Goal: Task Accomplishment & Management: Use online tool/utility

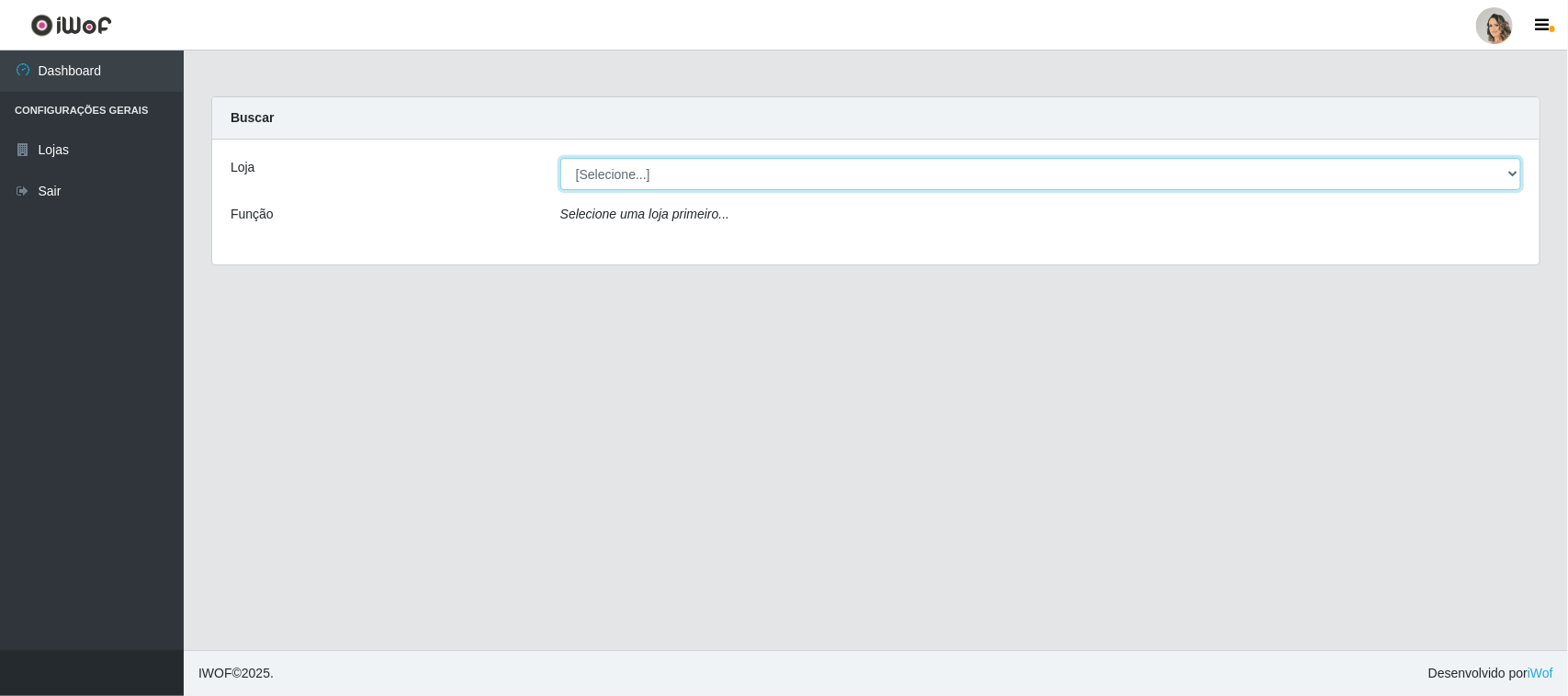
drag, startPoint x: 654, startPoint y: 162, endPoint x: 650, endPoint y: 188, distance: 26.3
click at [654, 162] on select "[Selecione...] Nordestão - [GEOGRAPHIC_DATA]" at bounding box center [1041, 174] width 961 height 32
select select "382"
click at [561, 158] on select "[Selecione...] Nordestão - [GEOGRAPHIC_DATA]" at bounding box center [1041, 174] width 961 height 32
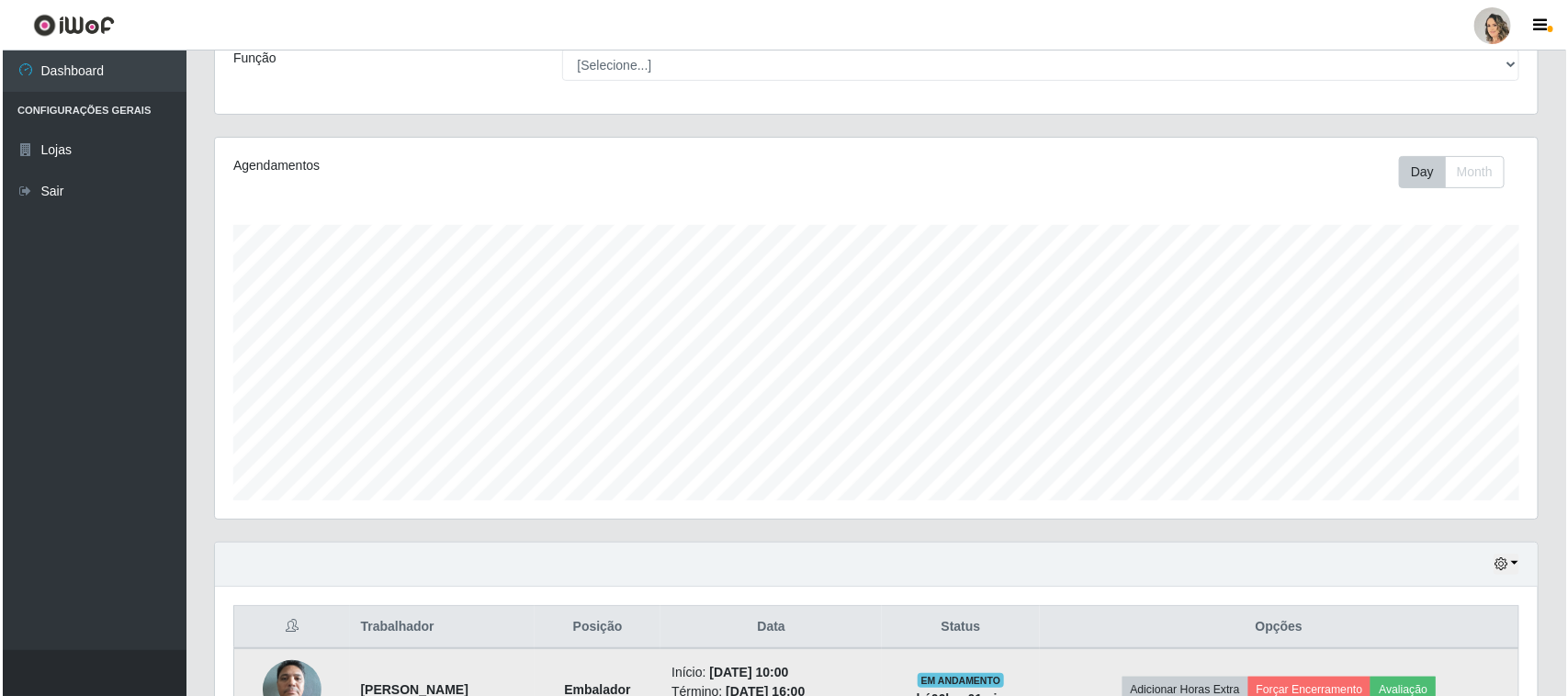
scroll to position [444, 0]
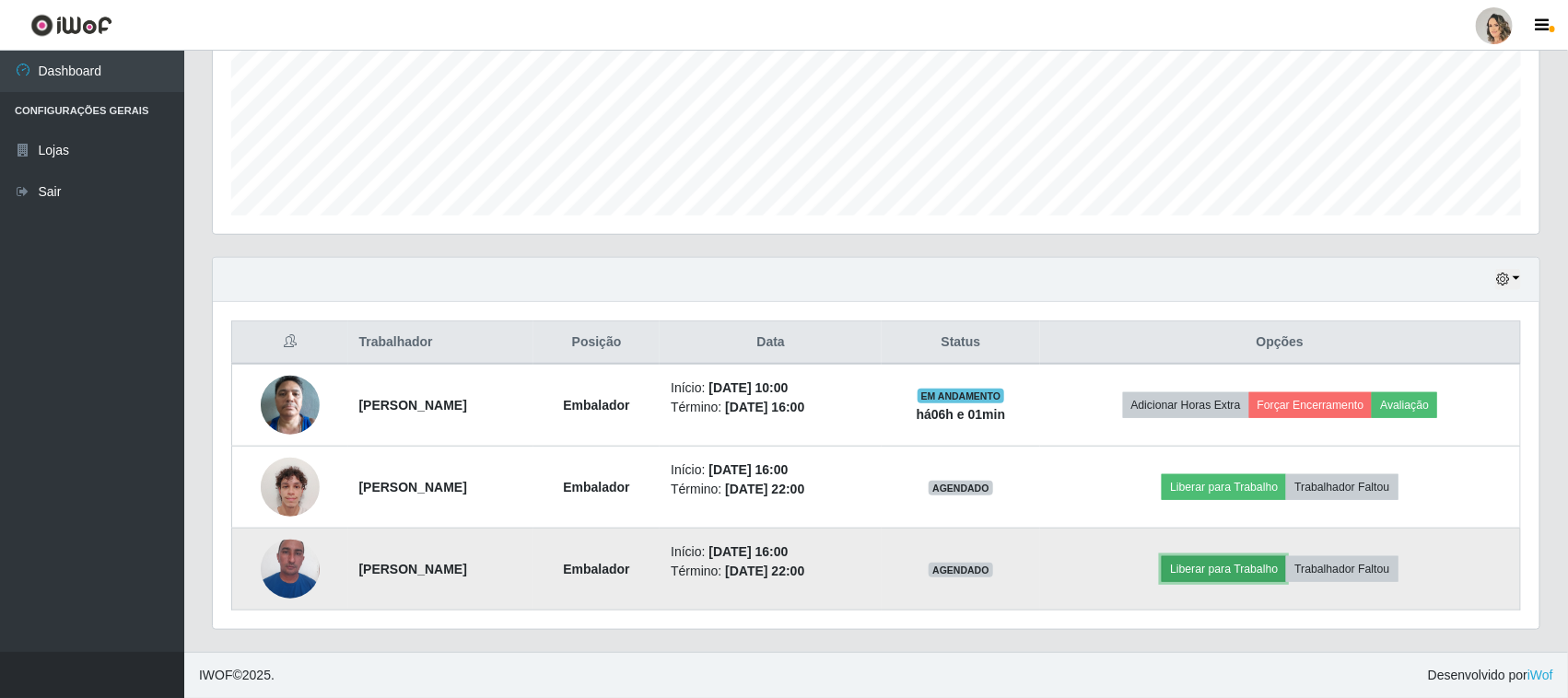
click at [1245, 574] on button "Liberar para Trabalho" at bounding box center [1223, 570] width 124 height 26
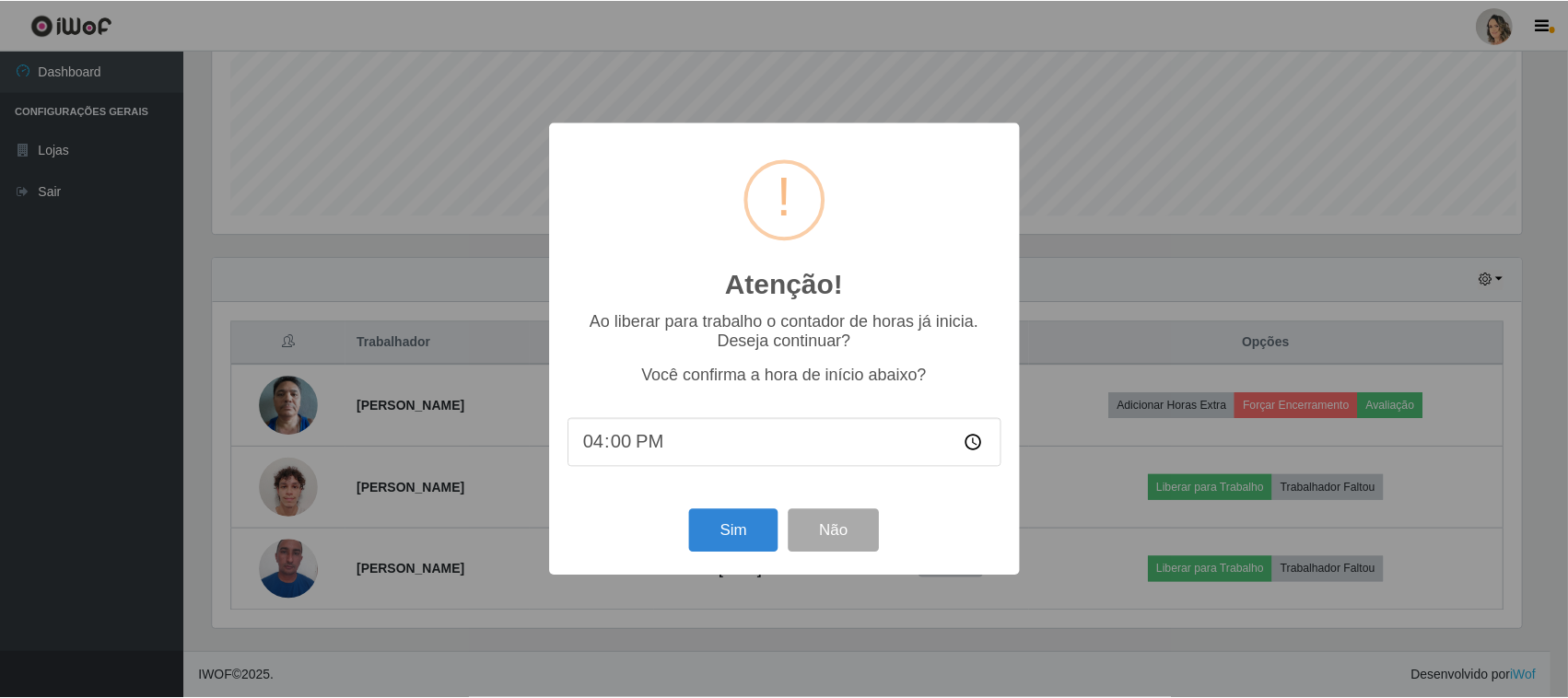
scroll to position [384, 1314]
click at [726, 540] on button "Sim" at bounding box center [734, 531] width 89 height 43
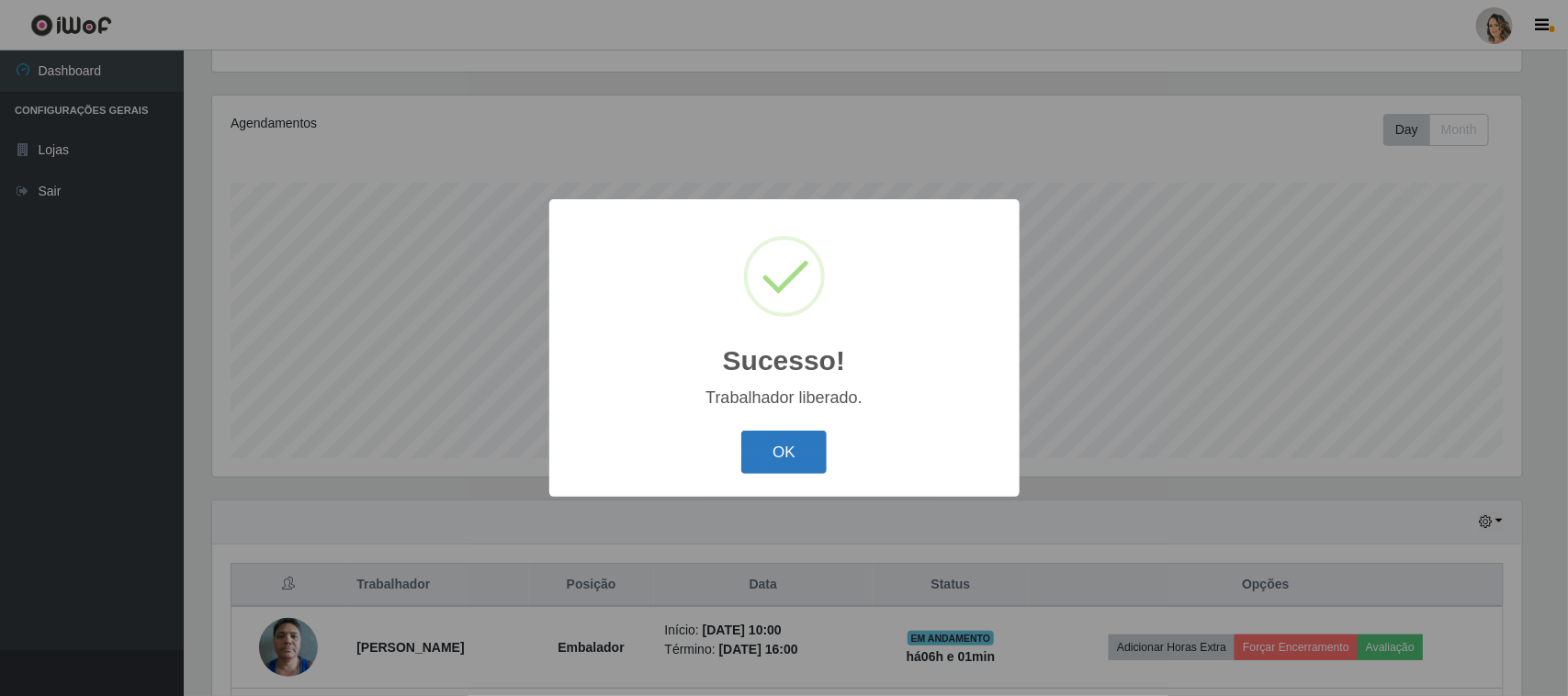
click at [788, 466] on button "OK" at bounding box center [784, 452] width 86 height 43
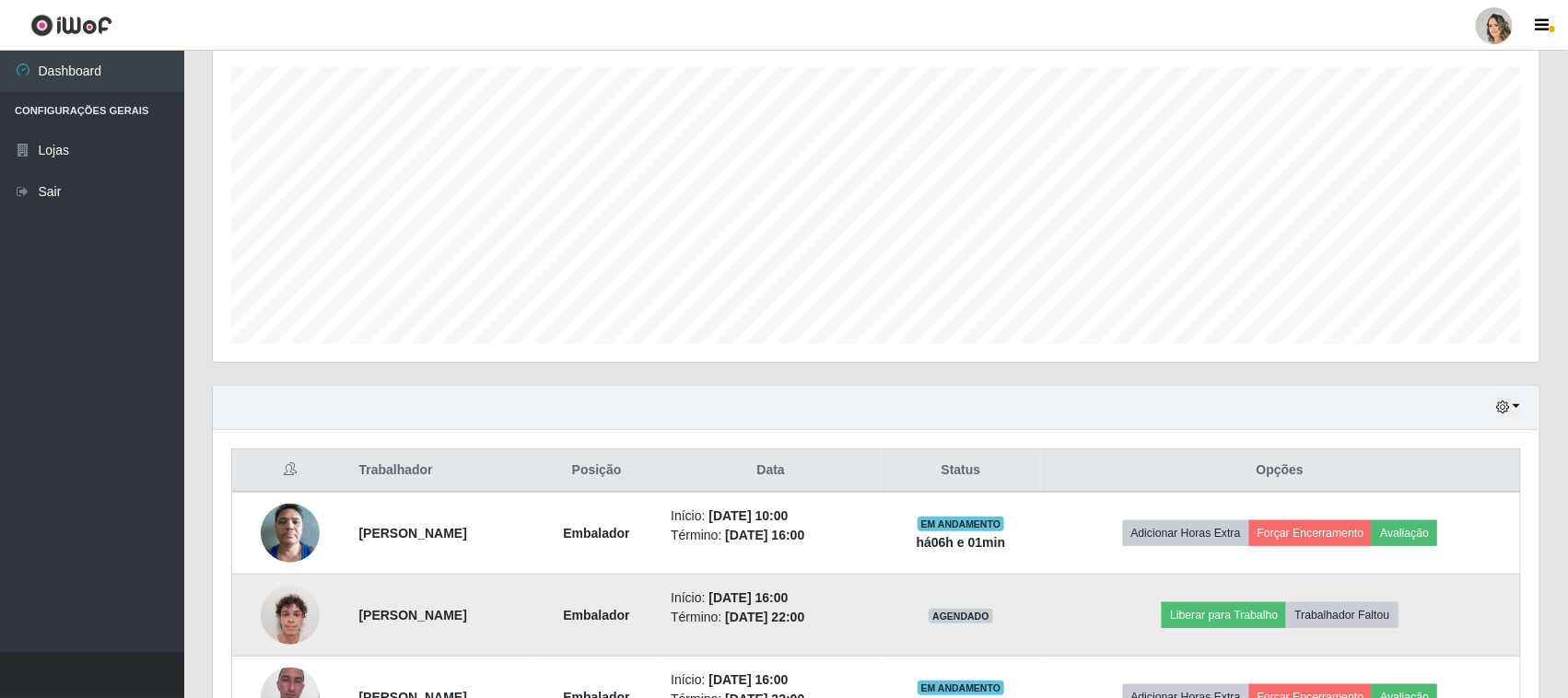
scroll to position [445, 0]
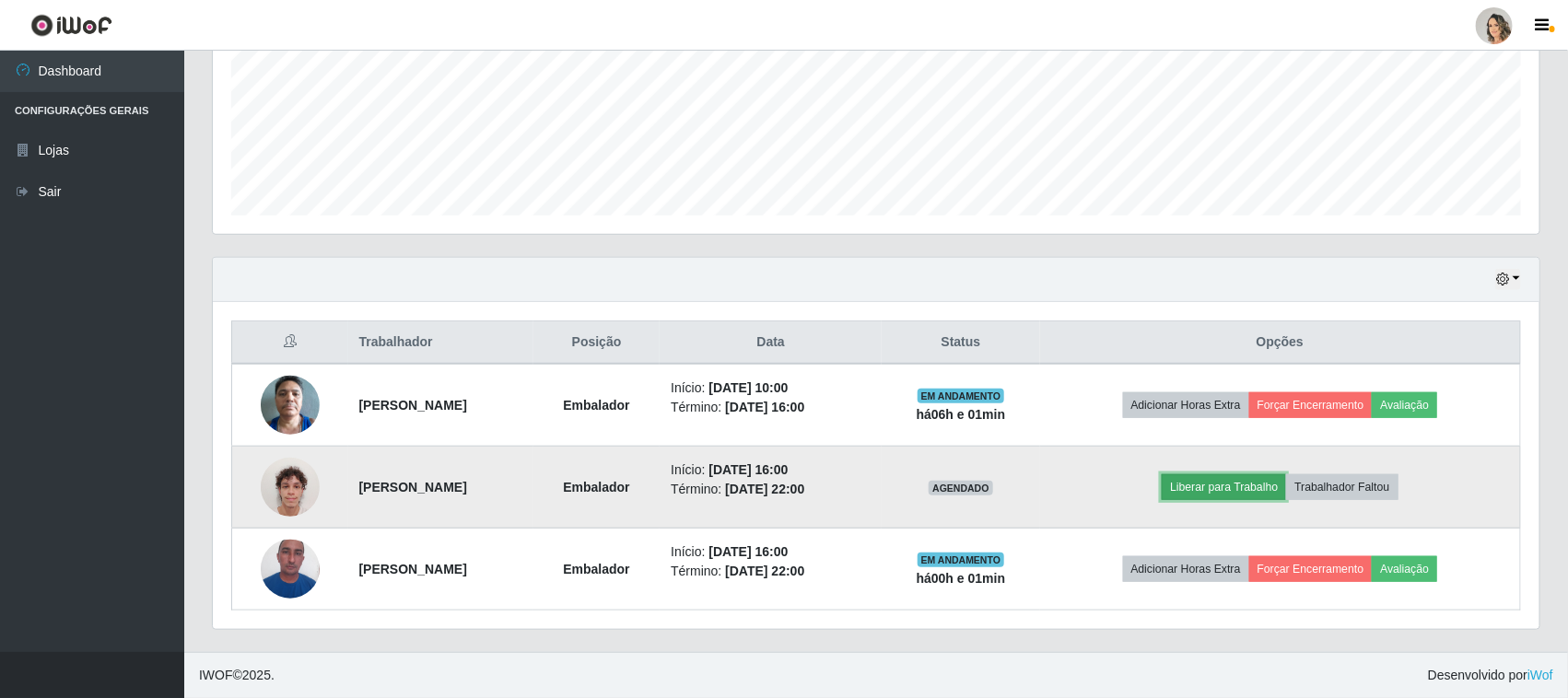
click at [1226, 487] on button "Liberar para Trabalho" at bounding box center [1223, 487] width 124 height 26
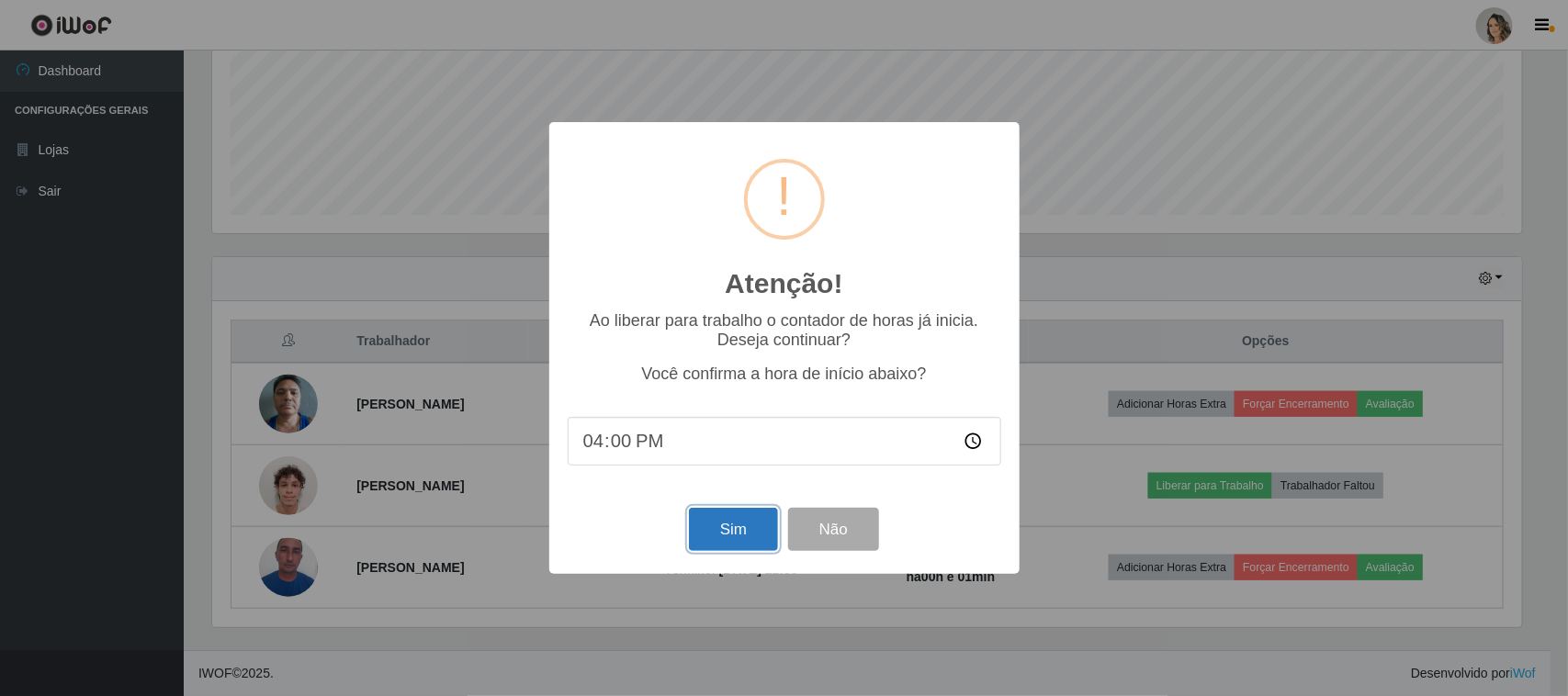
click at [724, 528] on button "Sim" at bounding box center [732, 529] width 89 height 43
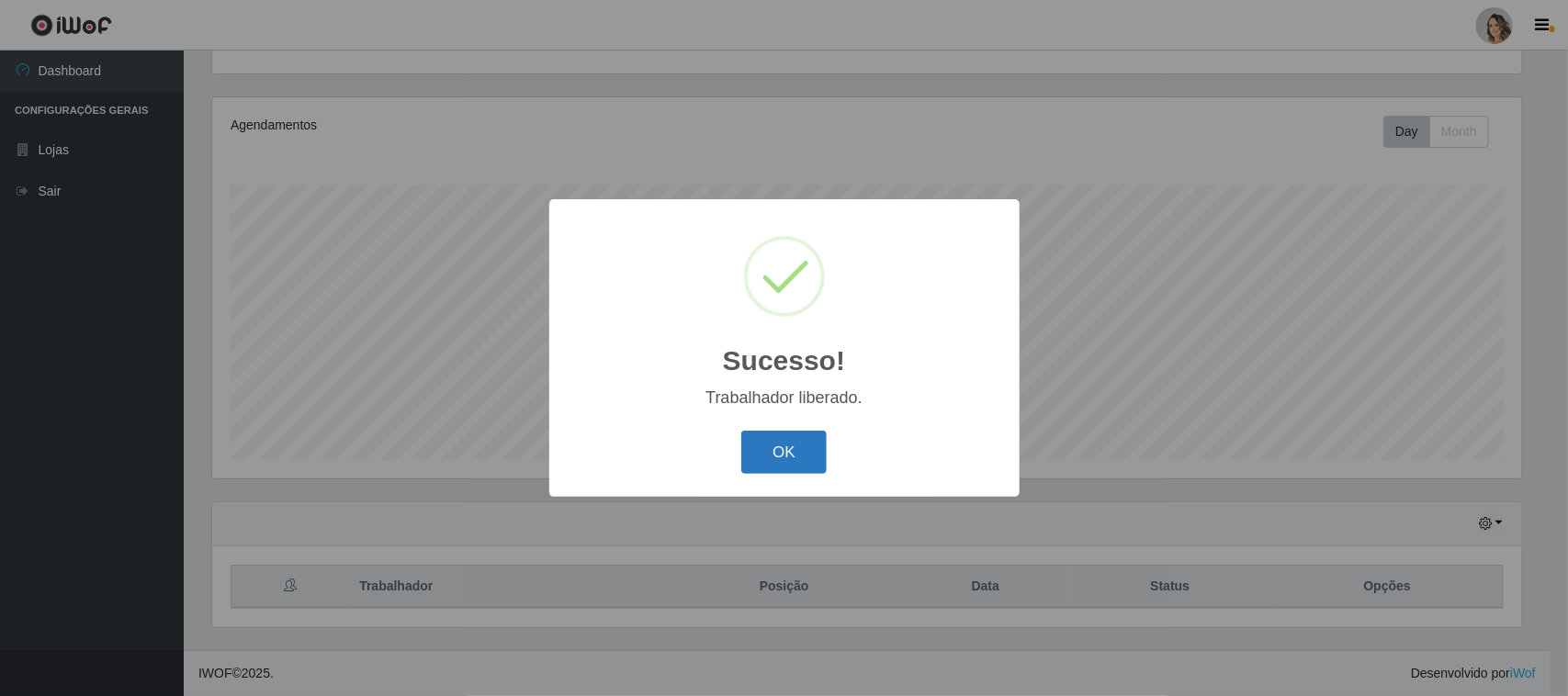
click at [800, 451] on button "OK" at bounding box center [784, 452] width 86 height 43
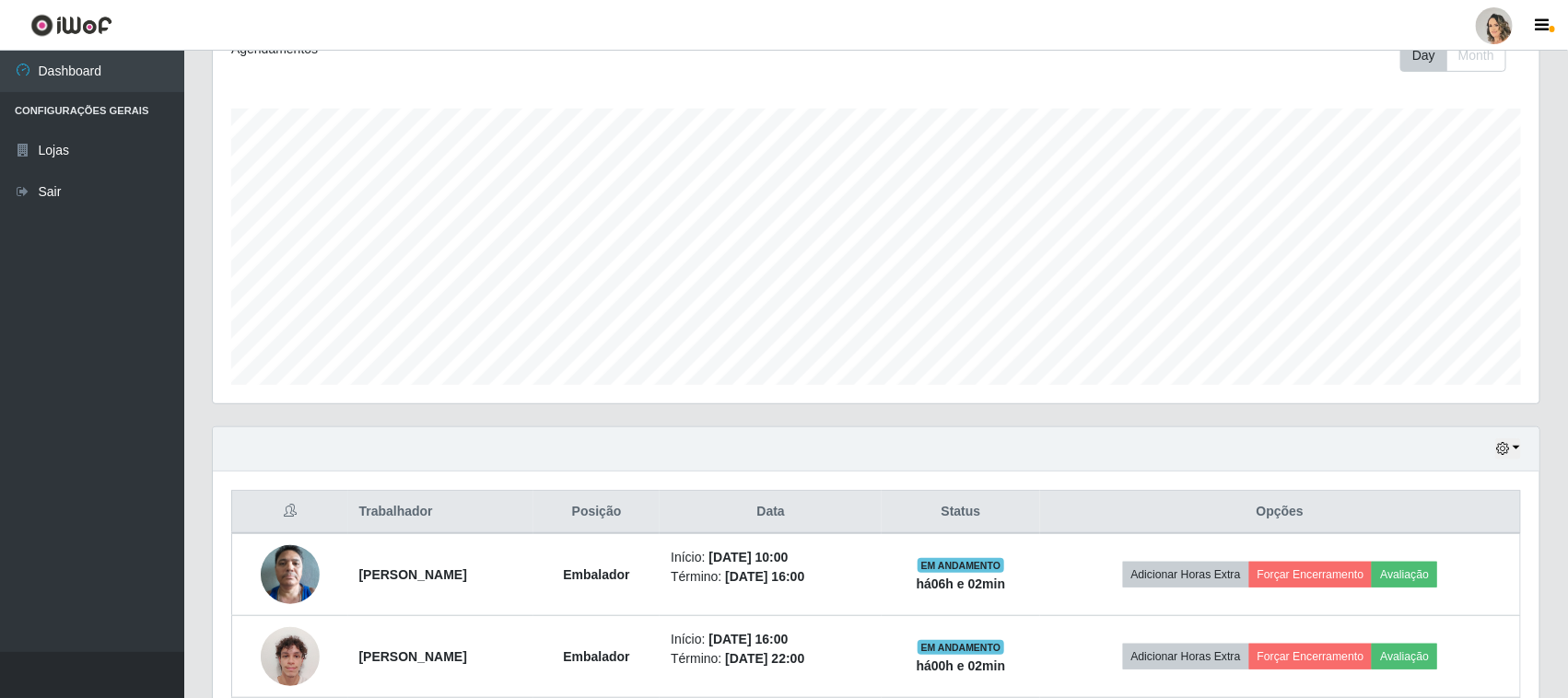
scroll to position [314, 0]
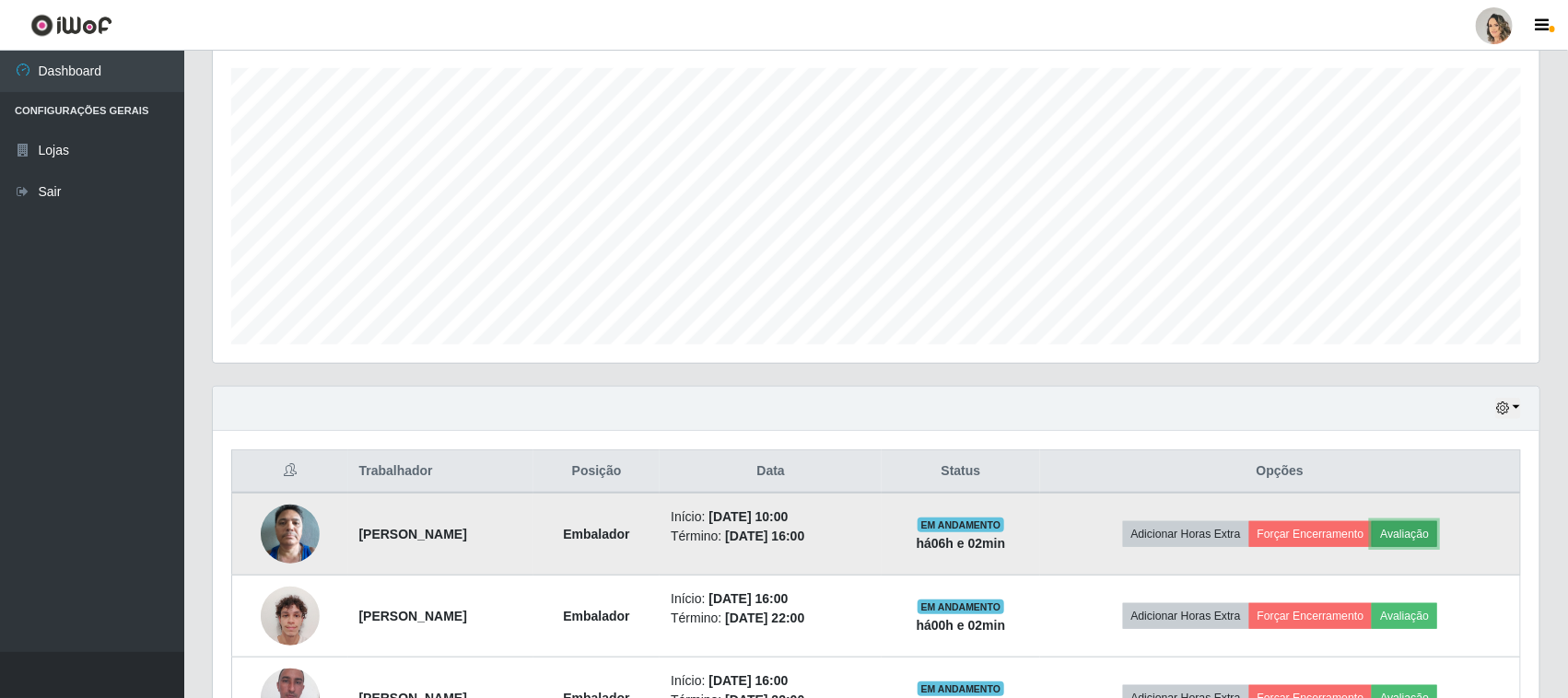
click at [1437, 535] on button "Avaliação" at bounding box center [1404, 534] width 65 height 26
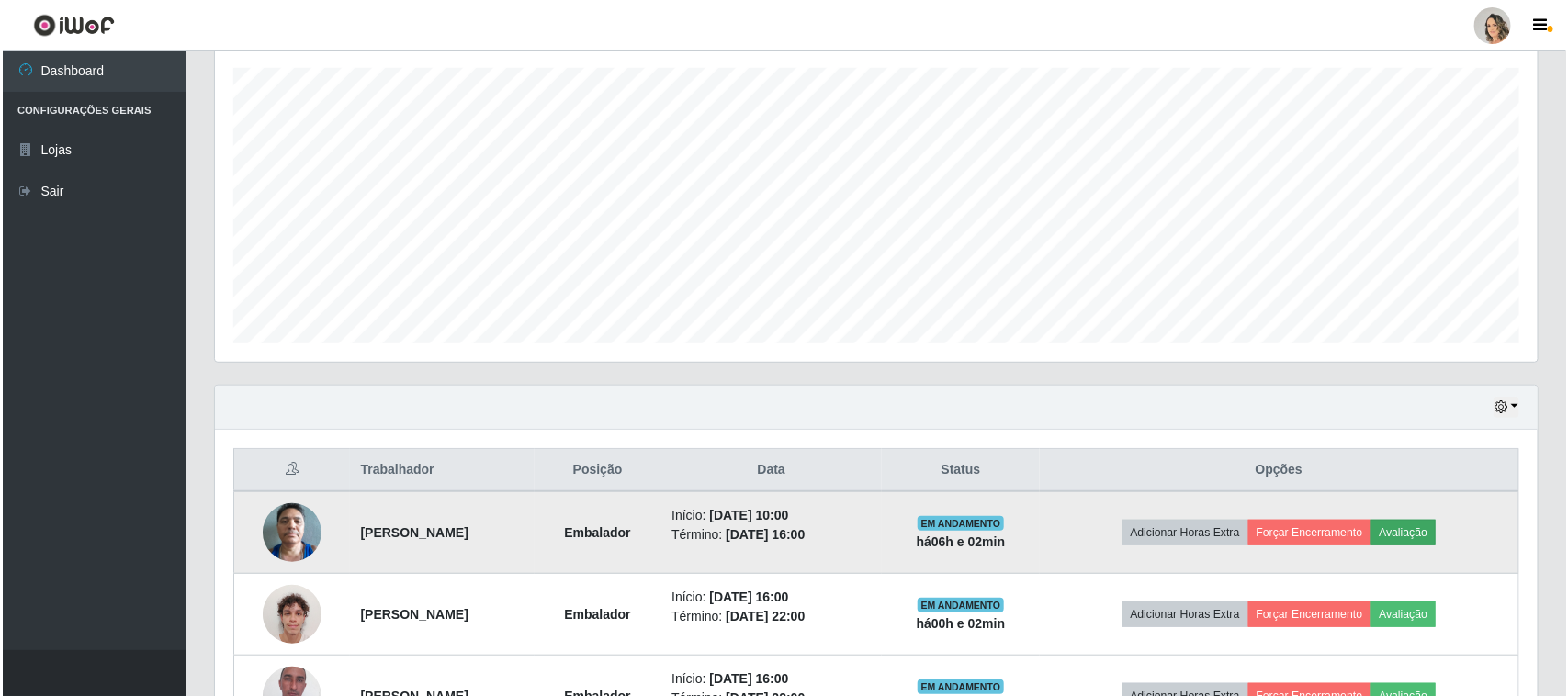
scroll to position [383, 1310]
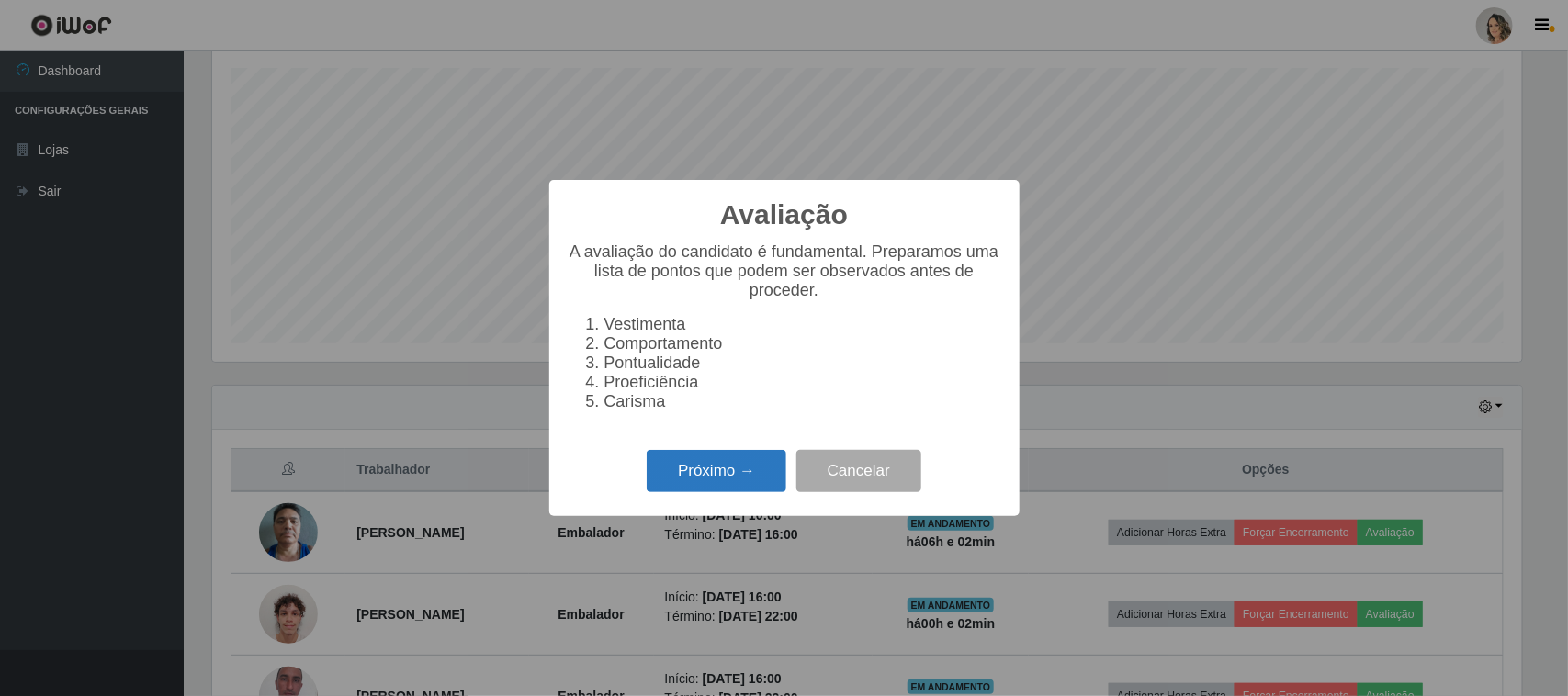
click at [688, 485] on button "Próximo →" at bounding box center [716, 471] width 140 height 43
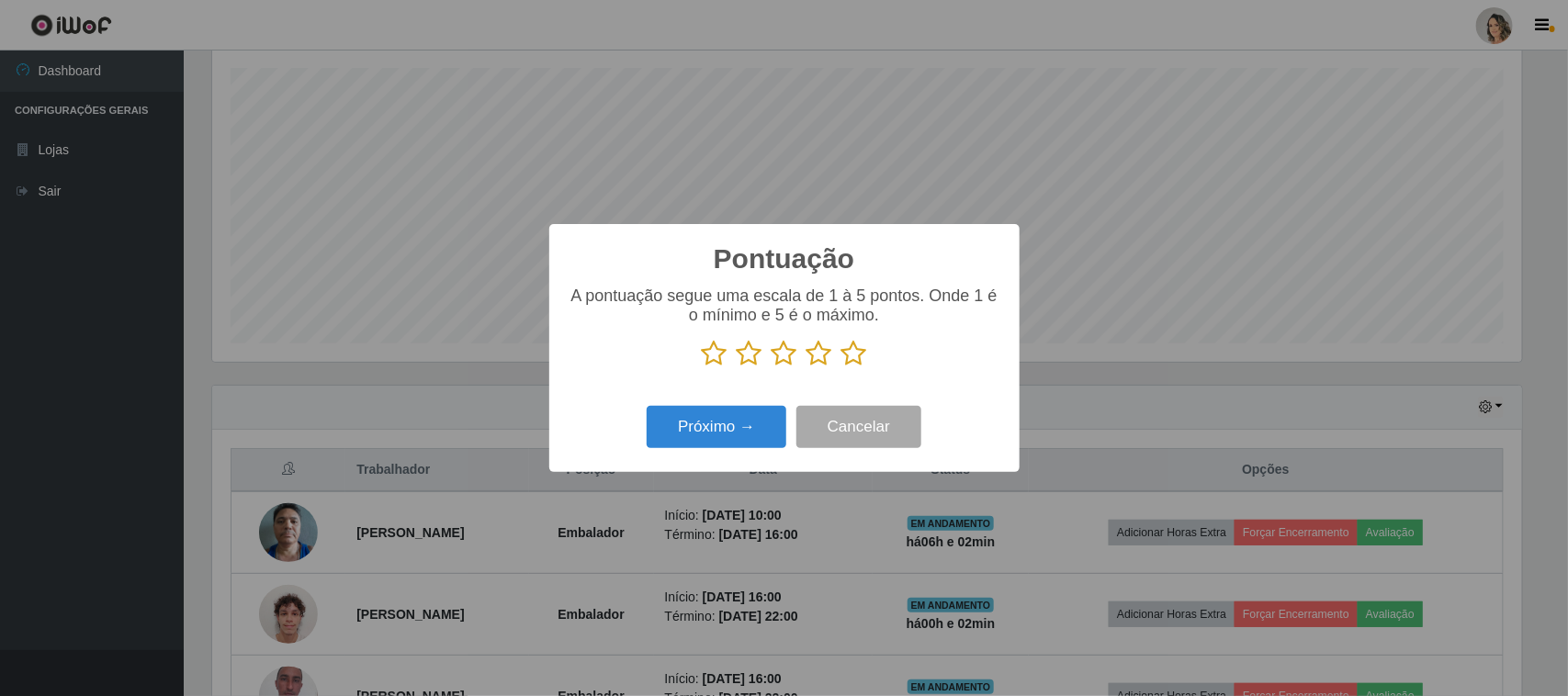
click at [859, 351] on icon at bounding box center [854, 354] width 26 height 28
click at [841, 368] on input "radio" at bounding box center [841, 368] width 0 height 0
click at [749, 433] on button "Próximo →" at bounding box center [716, 427] width 140 height 43
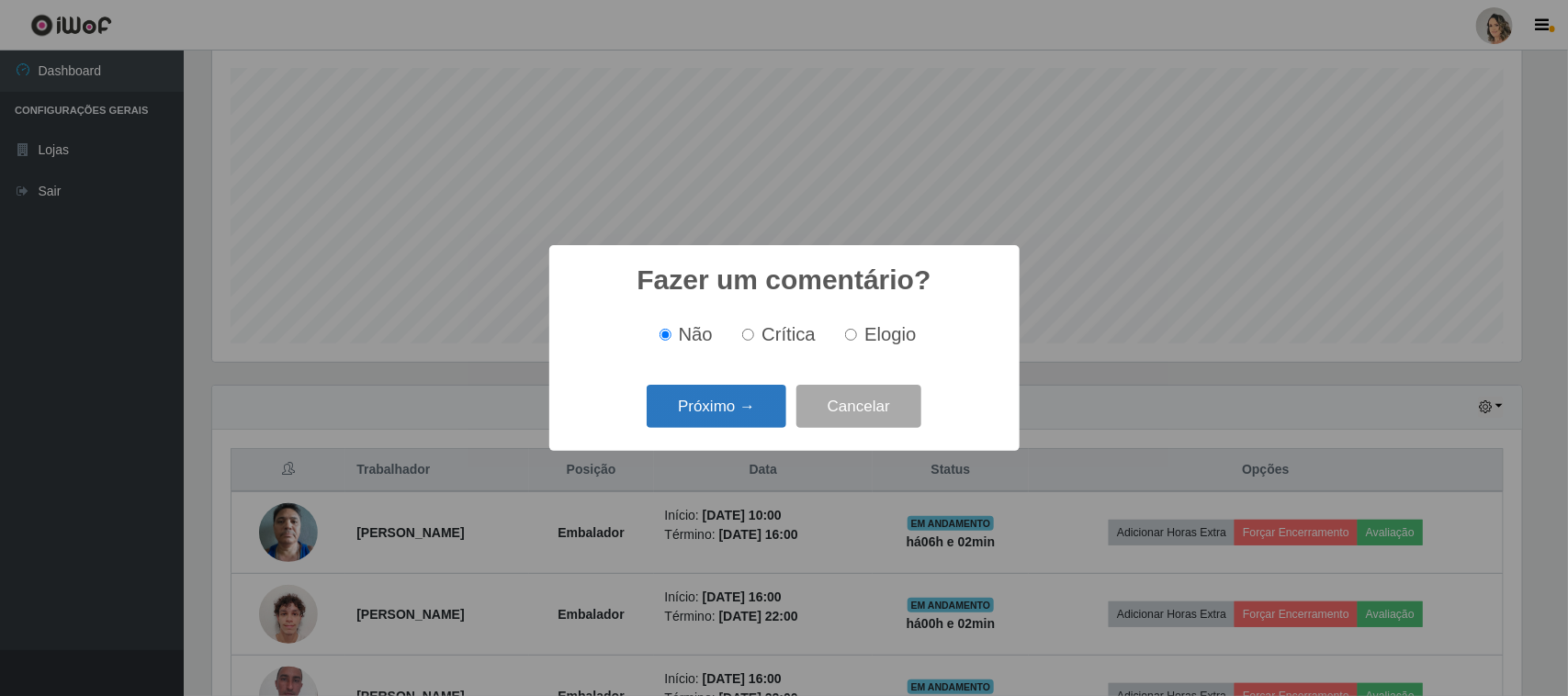
click at [768, 423] on button "Próximo →" at bounding box center [716, 407] width 140 height 43
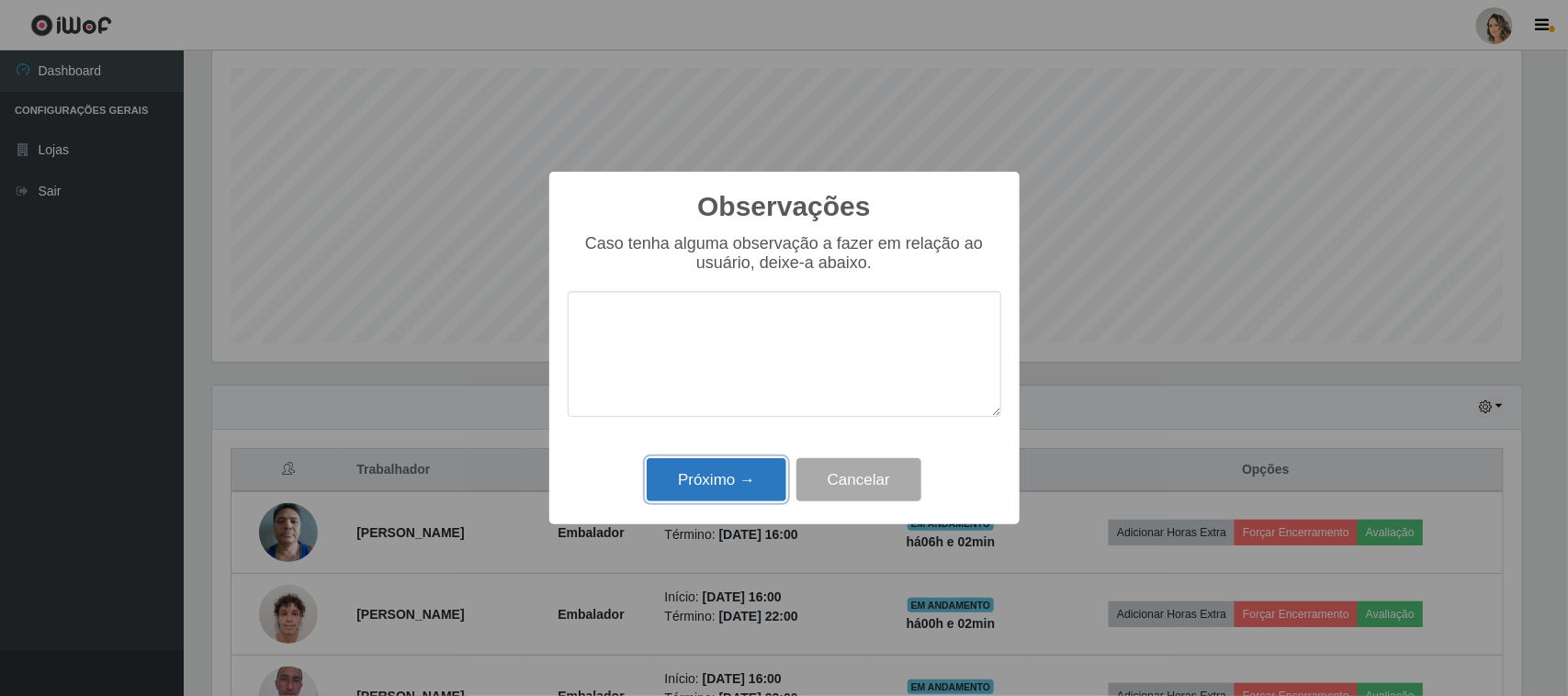
click at [759, 490] on button "Próximo →" at bounding box center [716, 480] width 140 height 43
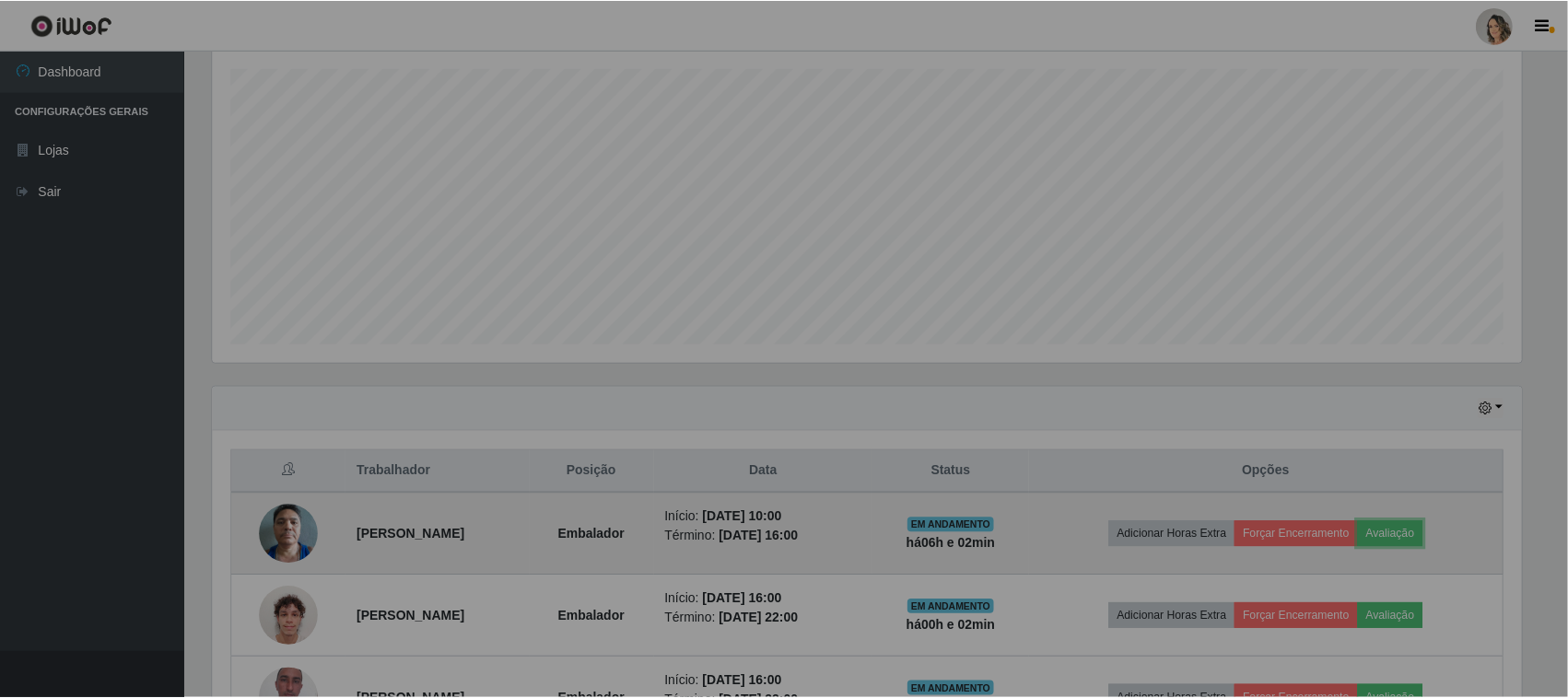
scroll to position [384, 1327]
